Goal: Obtain resource: Obtain resource

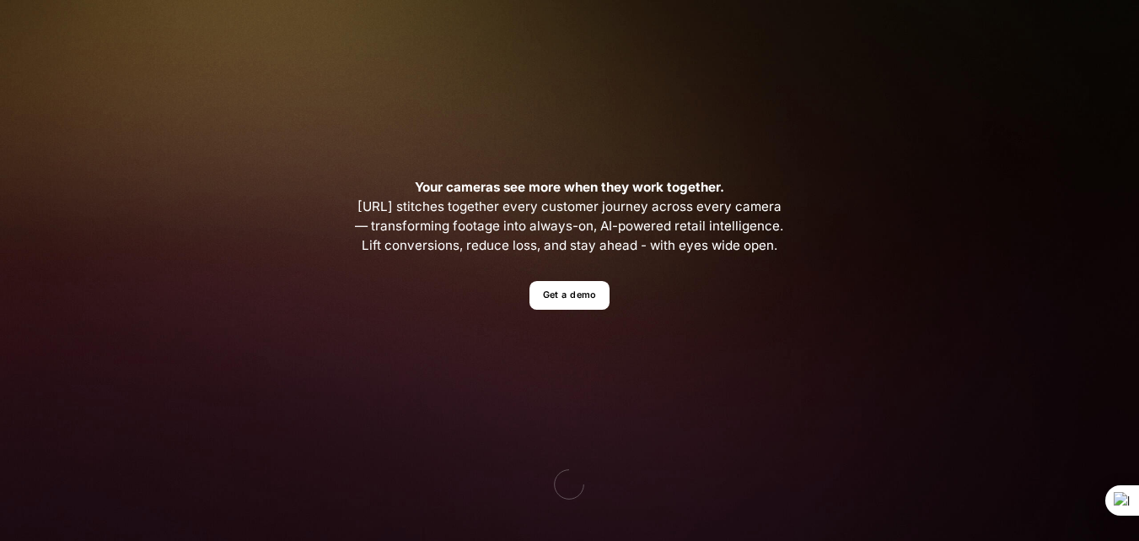
scroll to position [422, 0]
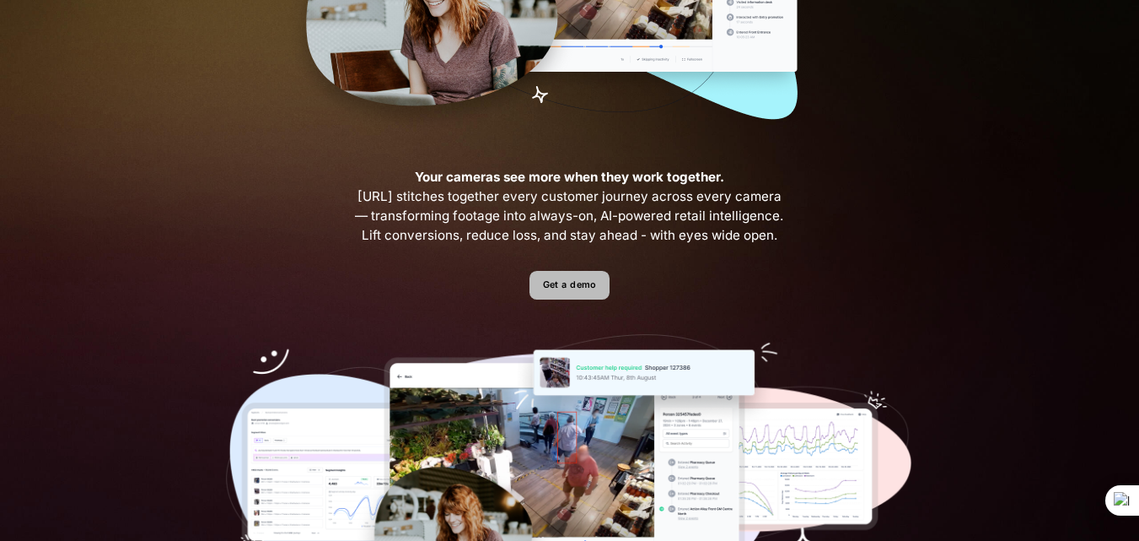
click at [546, 290] on link "Get a demo" at bounding box center [570, 286] width 80 height 30
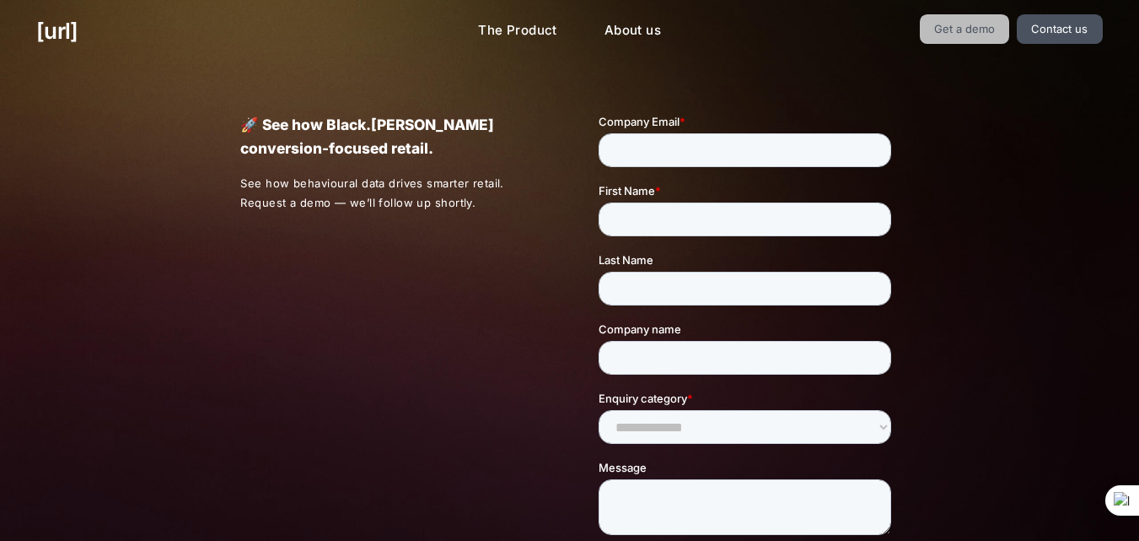
click at [967, 32] on link "Get a demo" at bounding box center [965, 29] width 90 height 30
click at [963, 20] on link "Get a demo" at bounding box center [965, 29] width 90 height 30
